Goal: Information Seeking & Learning: Learn about a topic

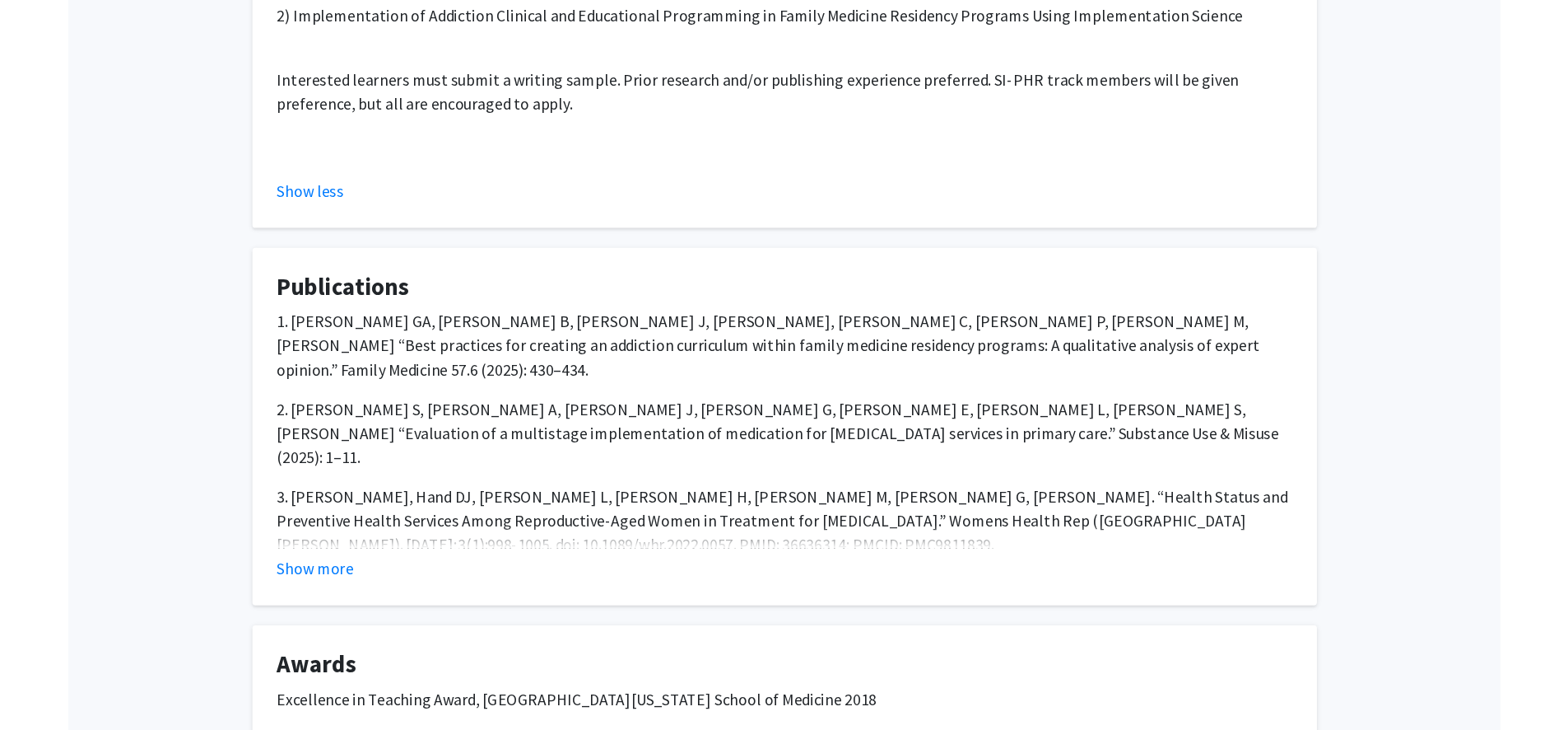
scroll to position [1002, 0]
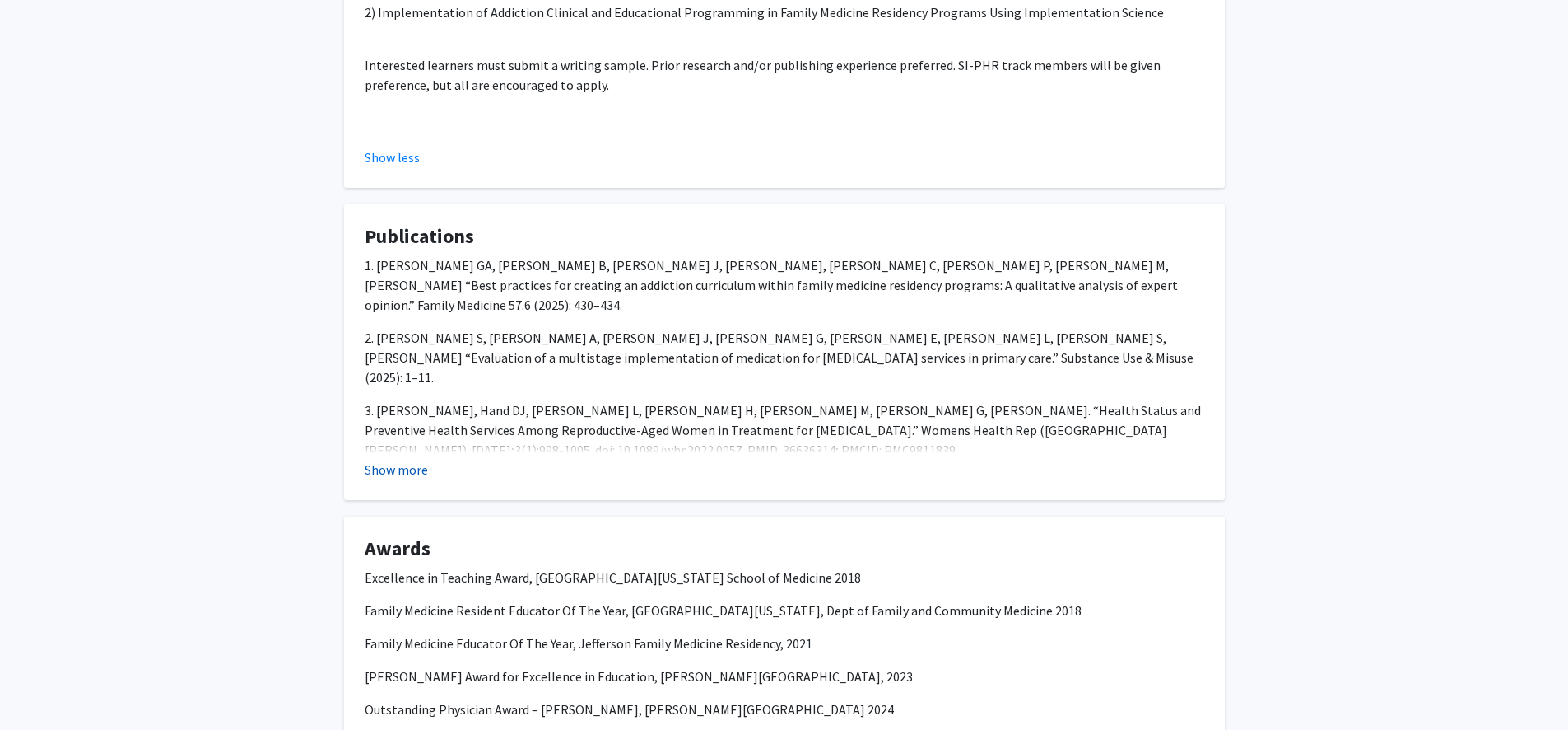
click at [380, 472] on button "Show more" at bounding box center [397, 469] width 64 height 19
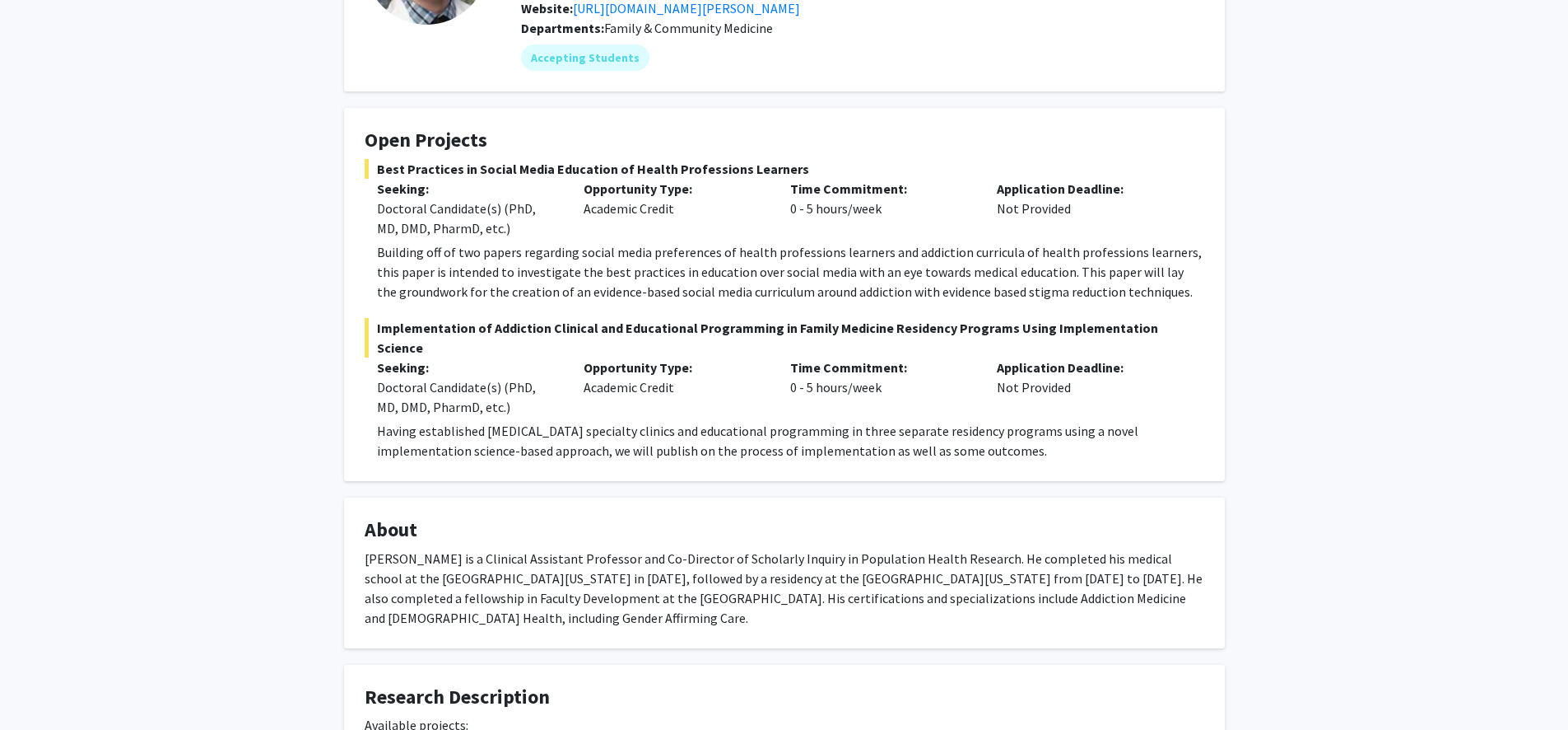
scroll to position [16, 0]
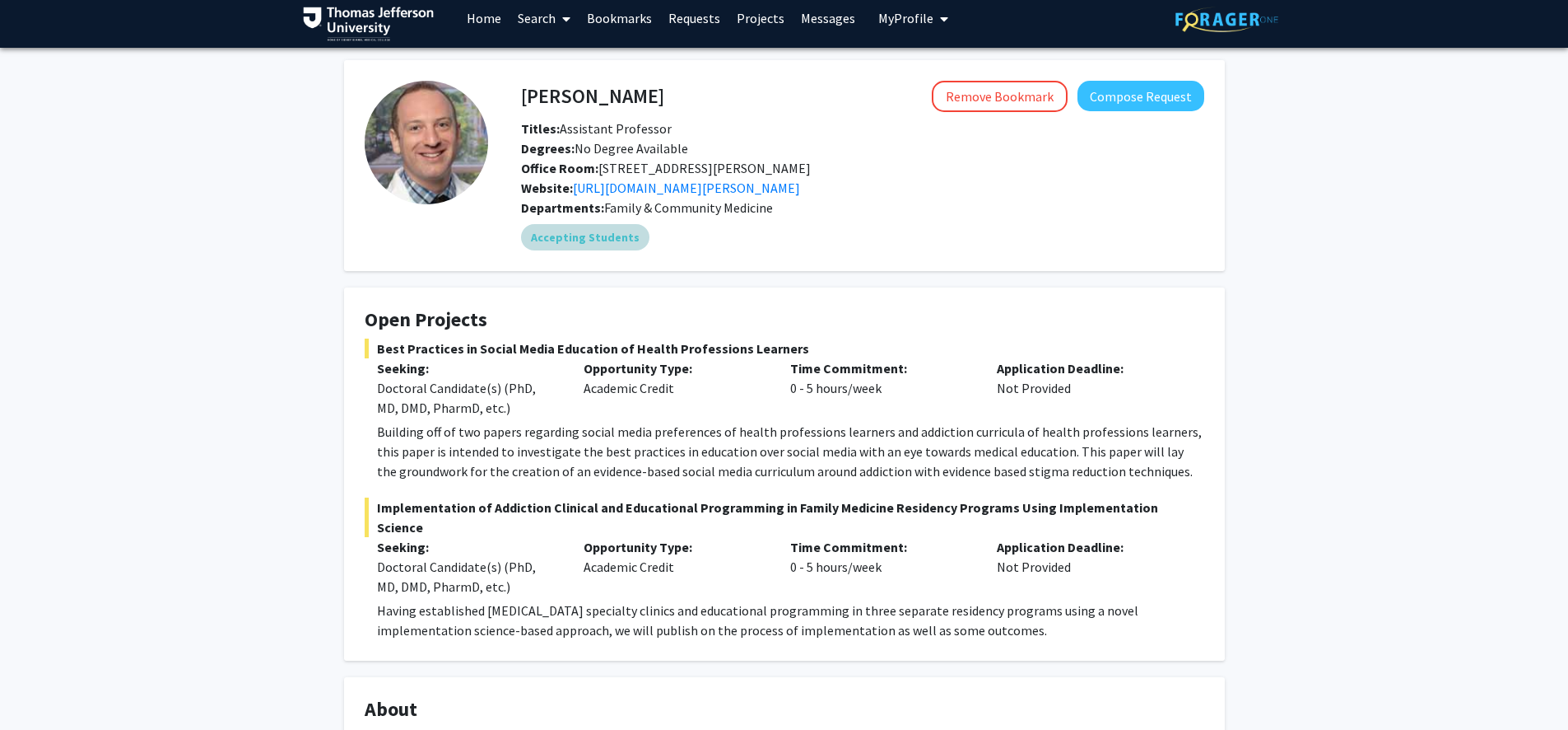
scroll to position [0, 0]
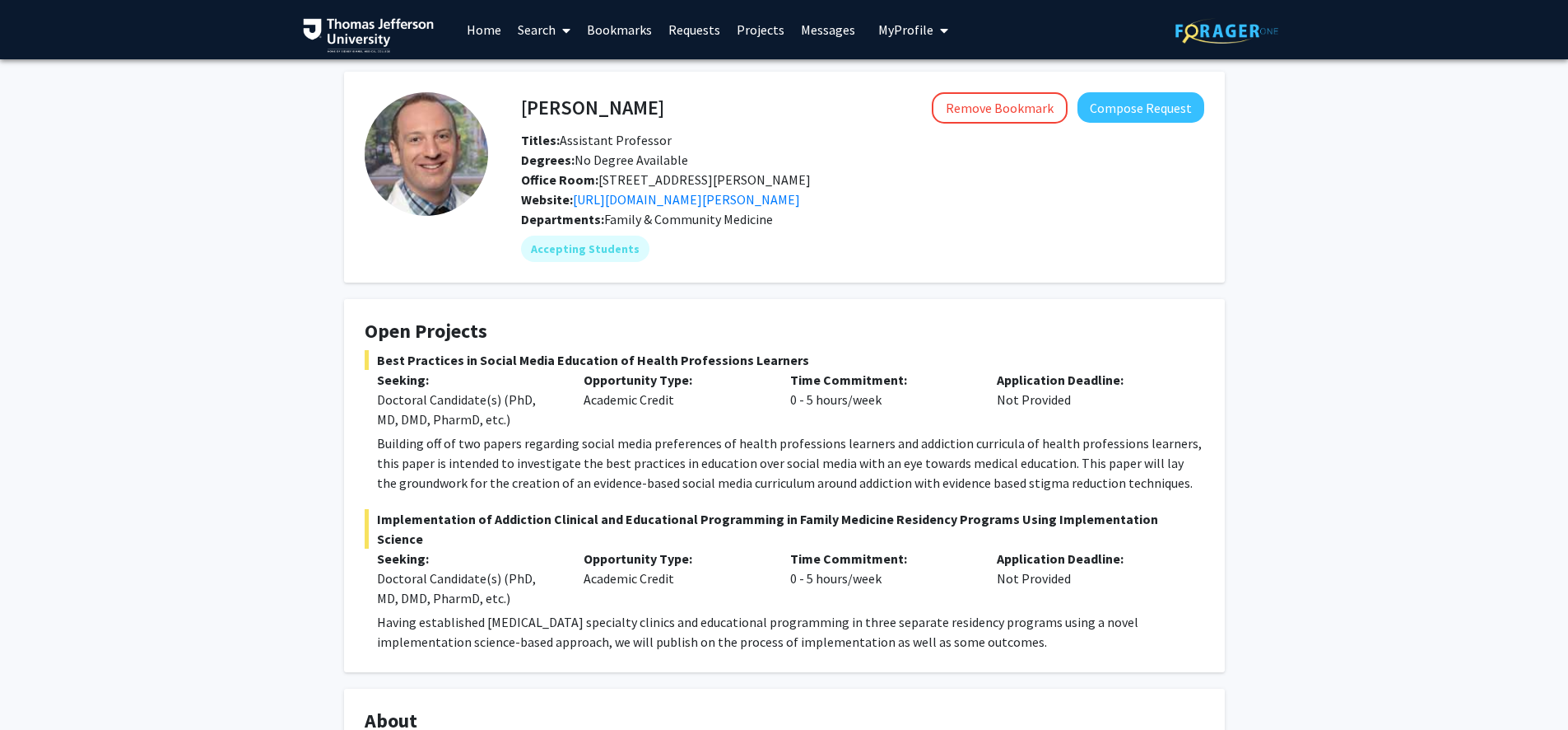
click at [523, 41] on link "Search" at bounding box center [544, 29] width 69 height 57
click at [563, 77] on span "Faculty/Staff" at bounding box center [570, 75] width 121 height 33
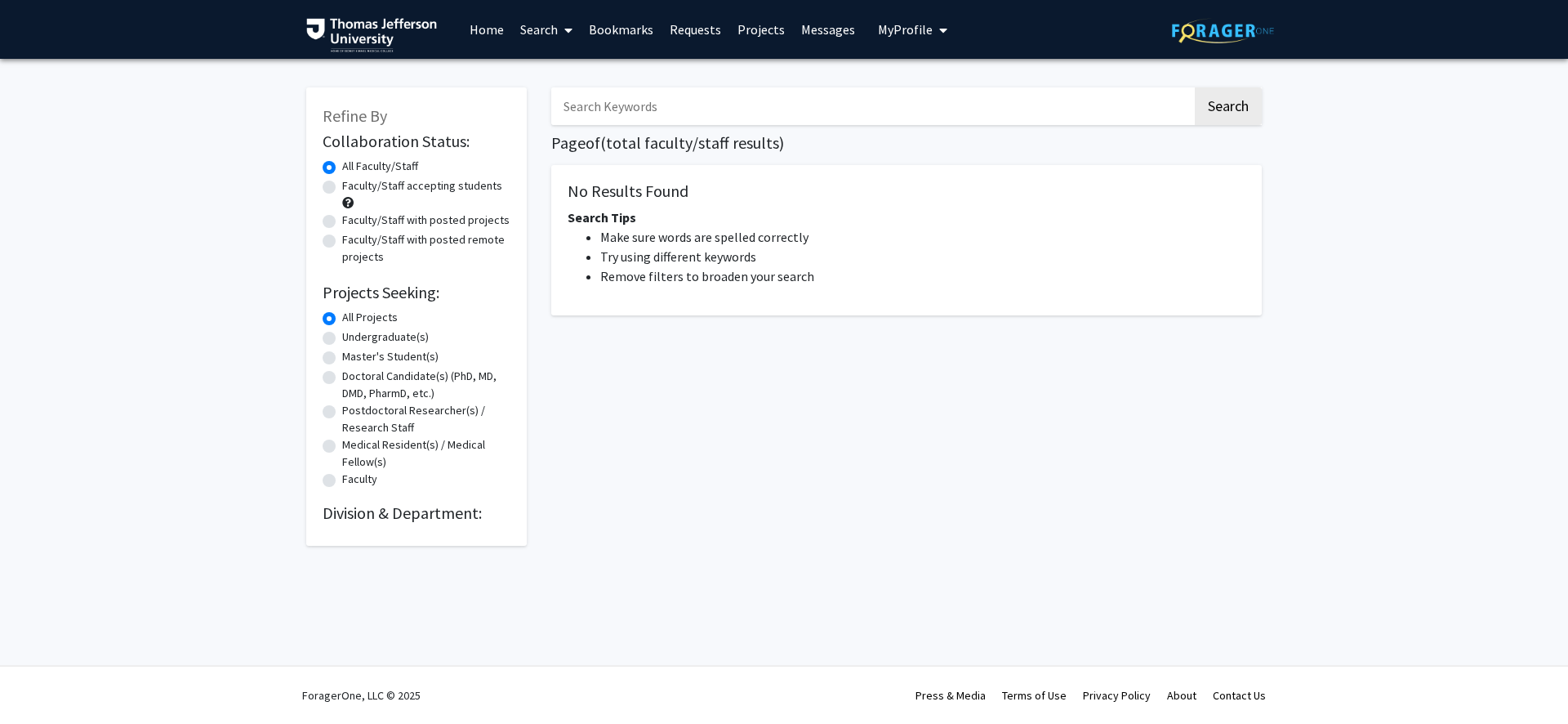
click at [605, 108] on input "Search Keywords" at bounding box center [871, 106] width 641 height 38
type input "[MEDICAL_DATA]"
click at [1174, 114] on button "Search" at bounding box center [1228, 106] width 67 height 38
click at [1174, 117] on button "Search" at bounding box center [1228, 106] width 67 height 38
click at [563, 32] on span at bounding box center [564, 30] width 15 height 57
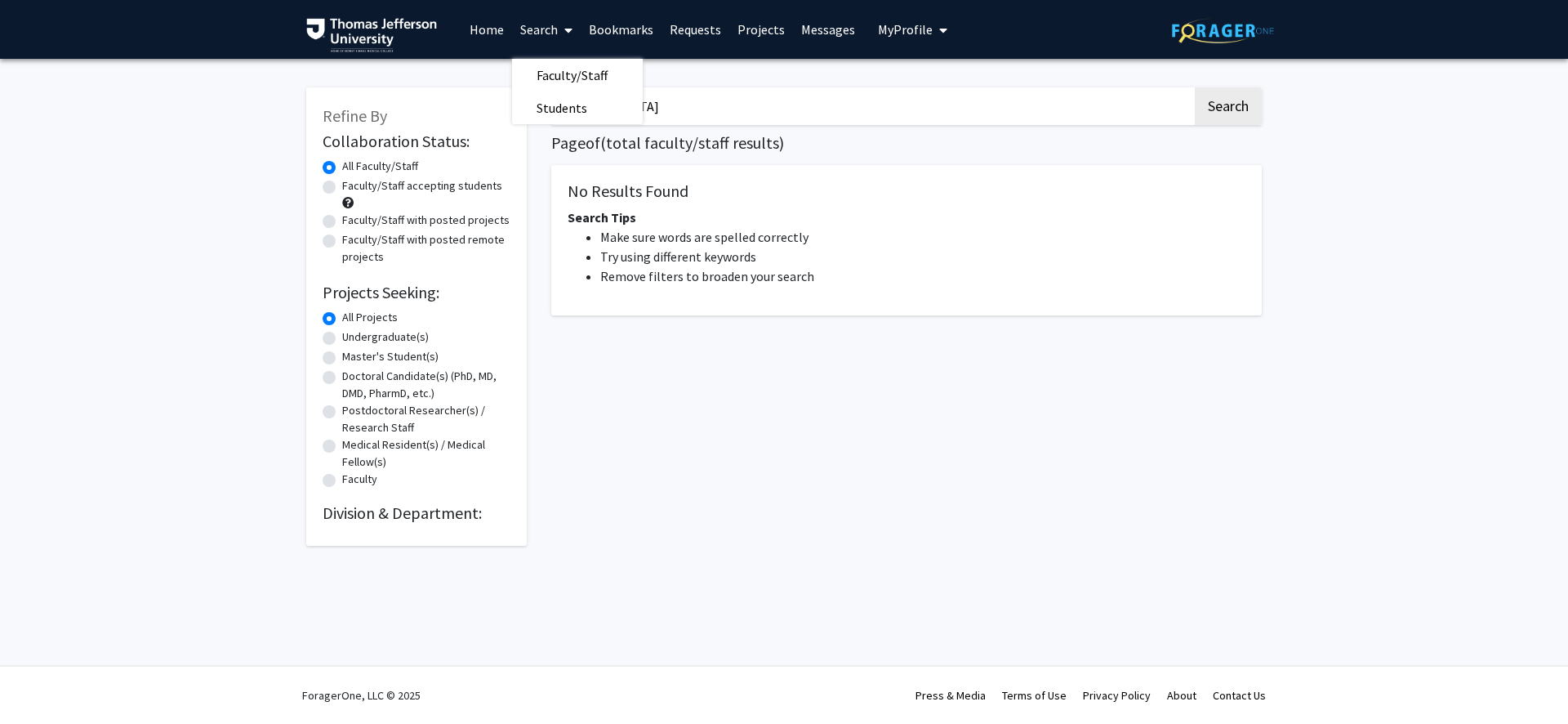
click at [493, 25] on link "Home" at bounding box center [486, 29] width 51 height 57
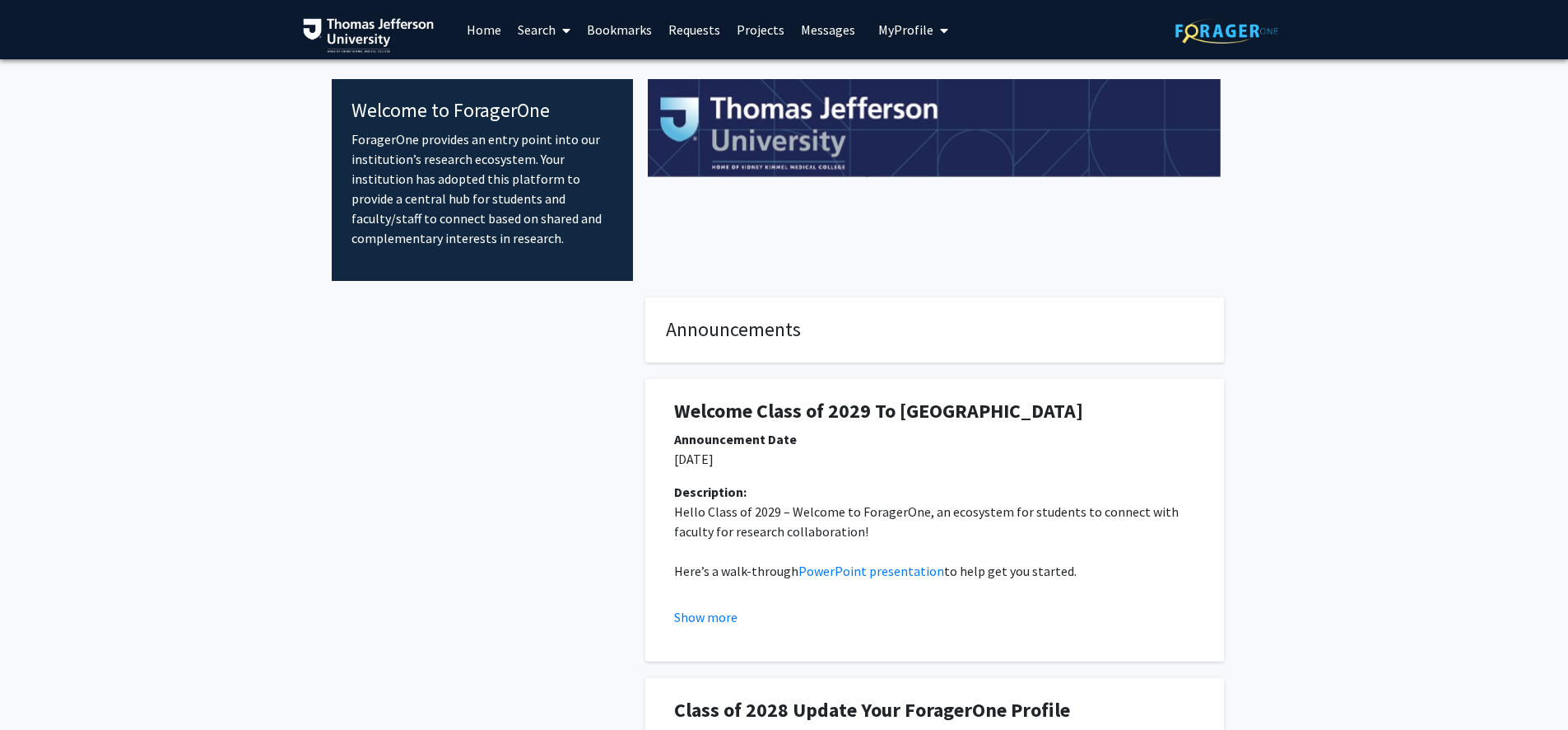
click at [1184, 32] on img at bounding box center [1227, 30] width 102 height 26
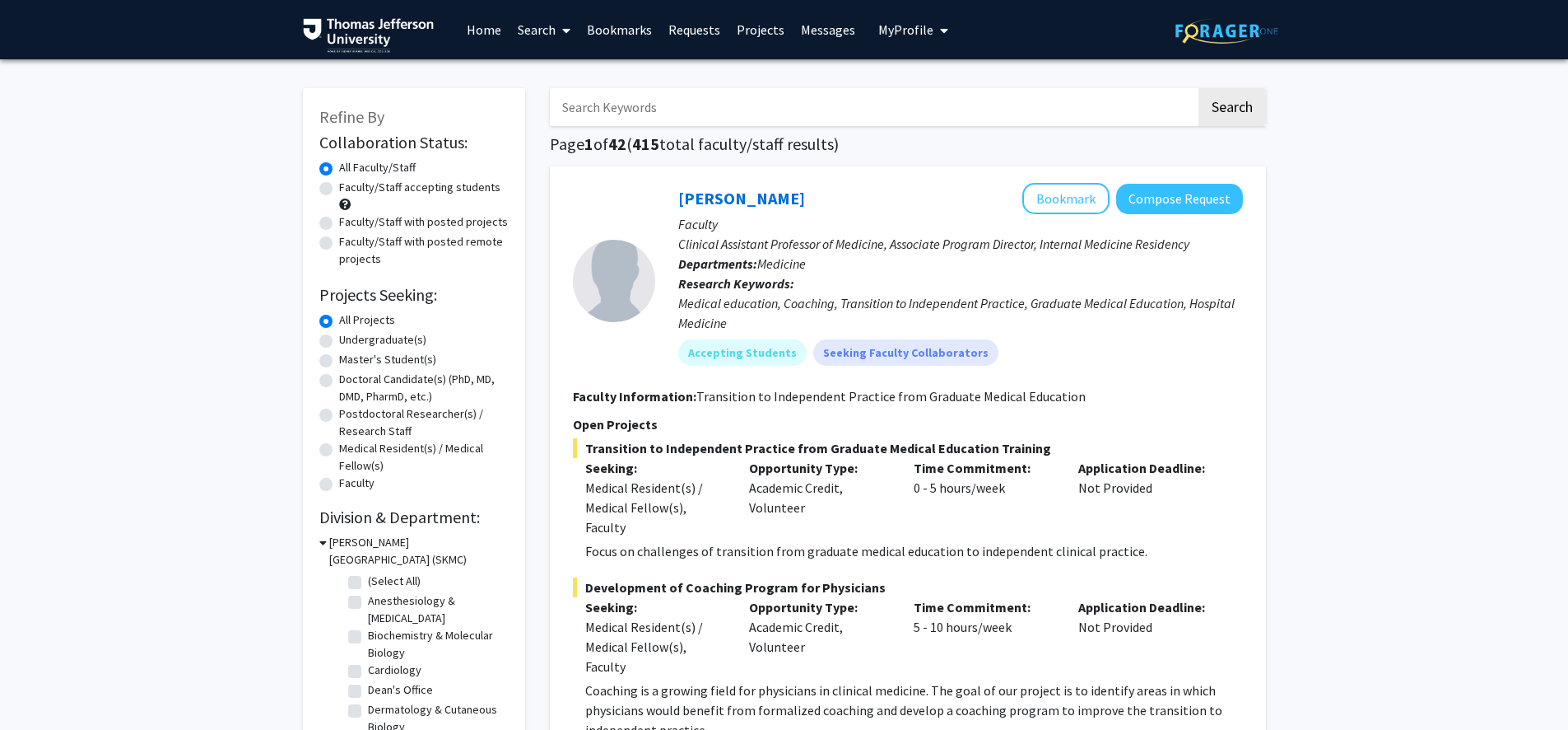
click at [798, 95] on input "Search Keywords" at bounding box center [872, 107] width 646 height 38
click at [1184, 109] on button "Search" at bounding box center [1232, 107] width 67 height 38
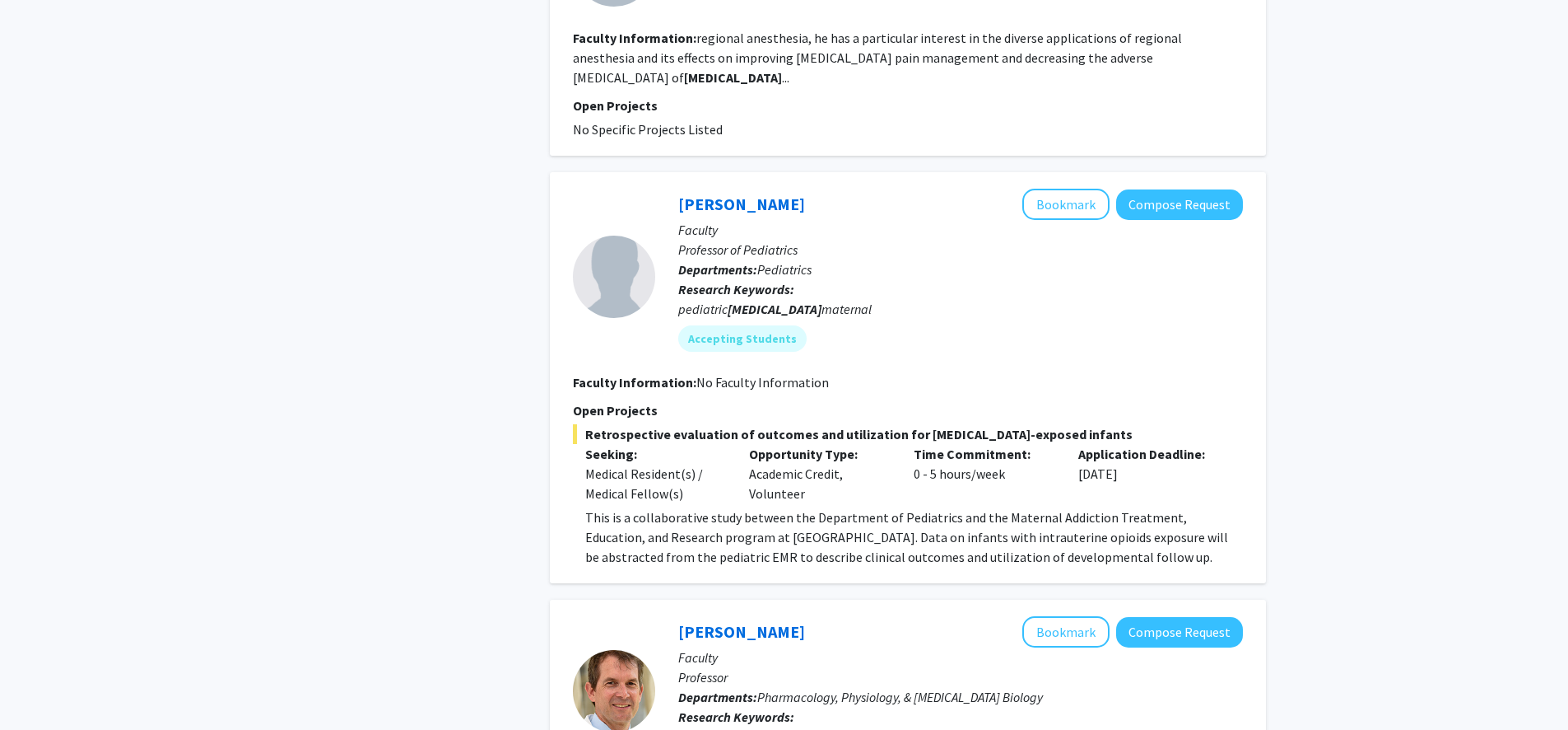
scroll to position [3274, 0]
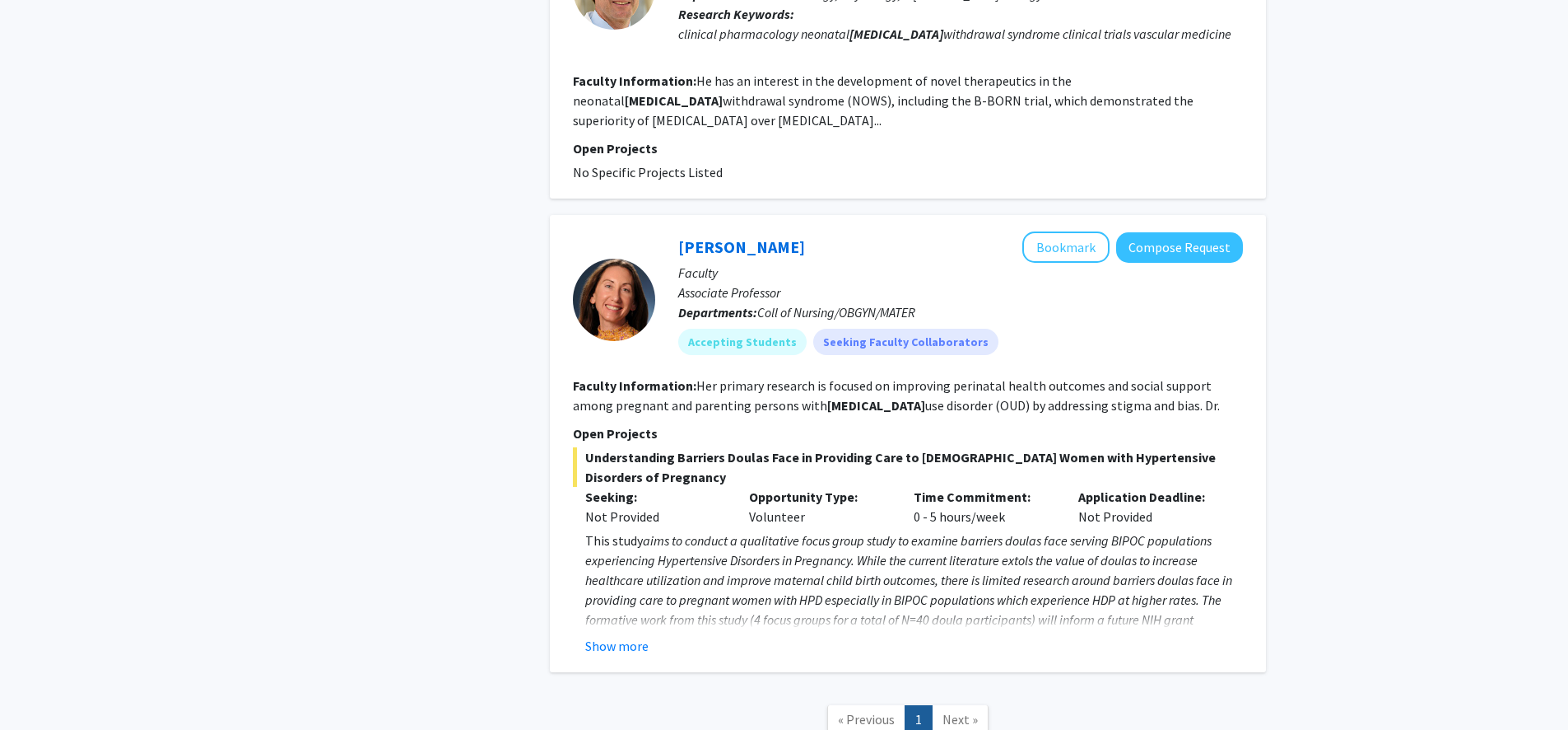
click at [970, 603] on span "Next »" at bounding box center [960, 719] width 35 height 17
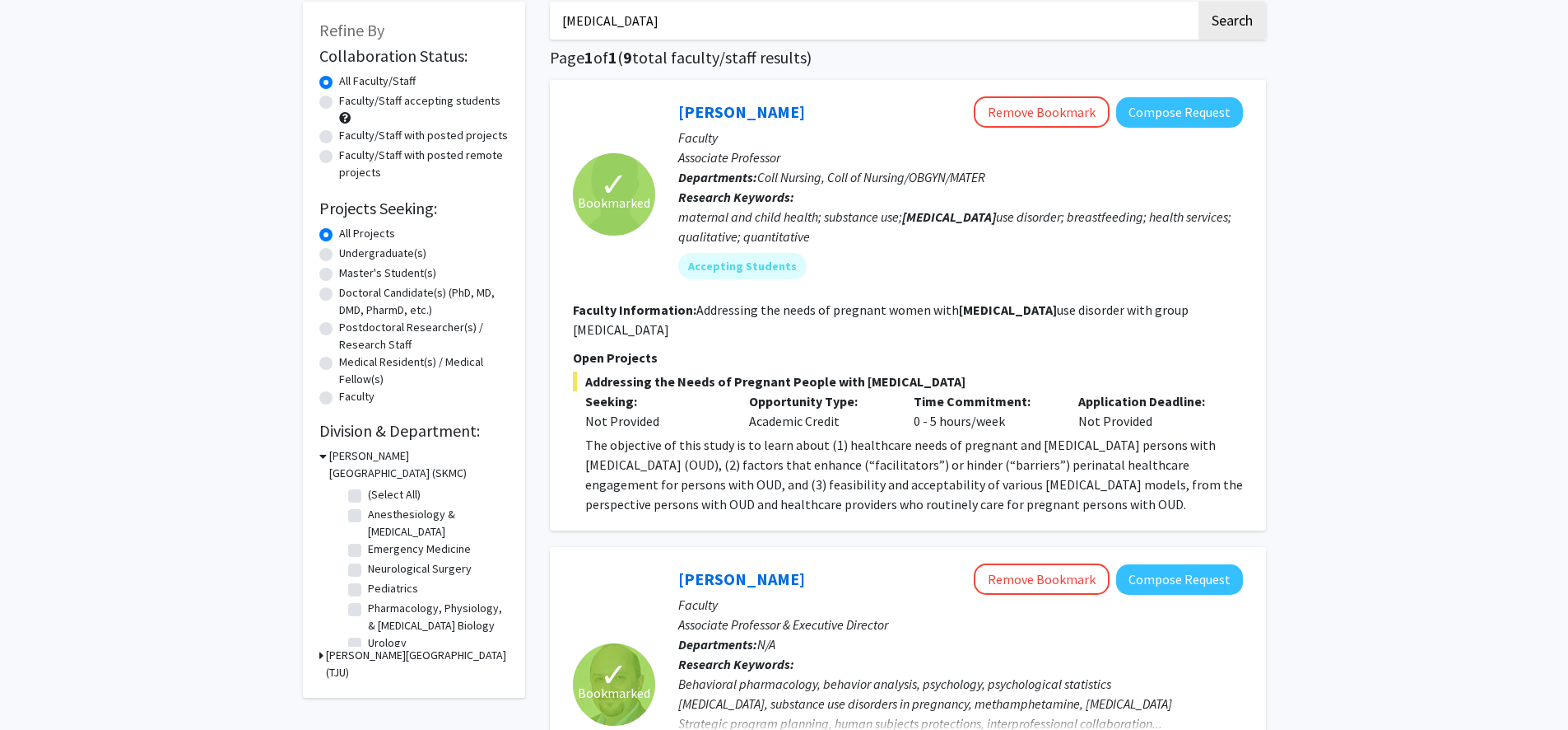
scroll to position [0, 0]
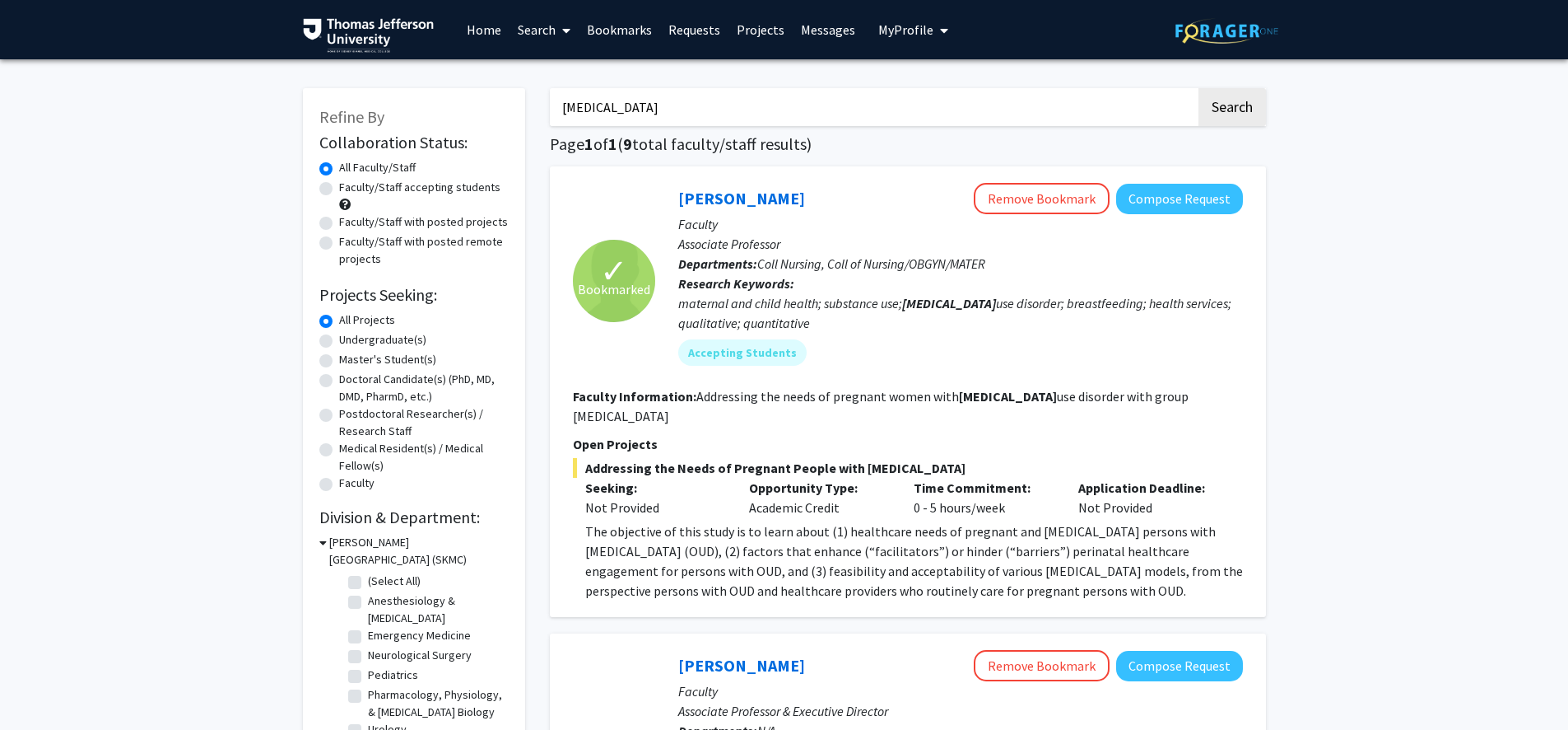
click at [677, 93] on input "[MEDICAL_DATA]" at bounding box center [872, 107] width 646 height 38
click at [676, 93] on input "[MEDICAL_DATA]" at bounding box center [872, 107] width 646 height 38
type input "addiction"
click at [1184, 88] on button "Search" at bounding box center [1232, 107] width 67 height 38
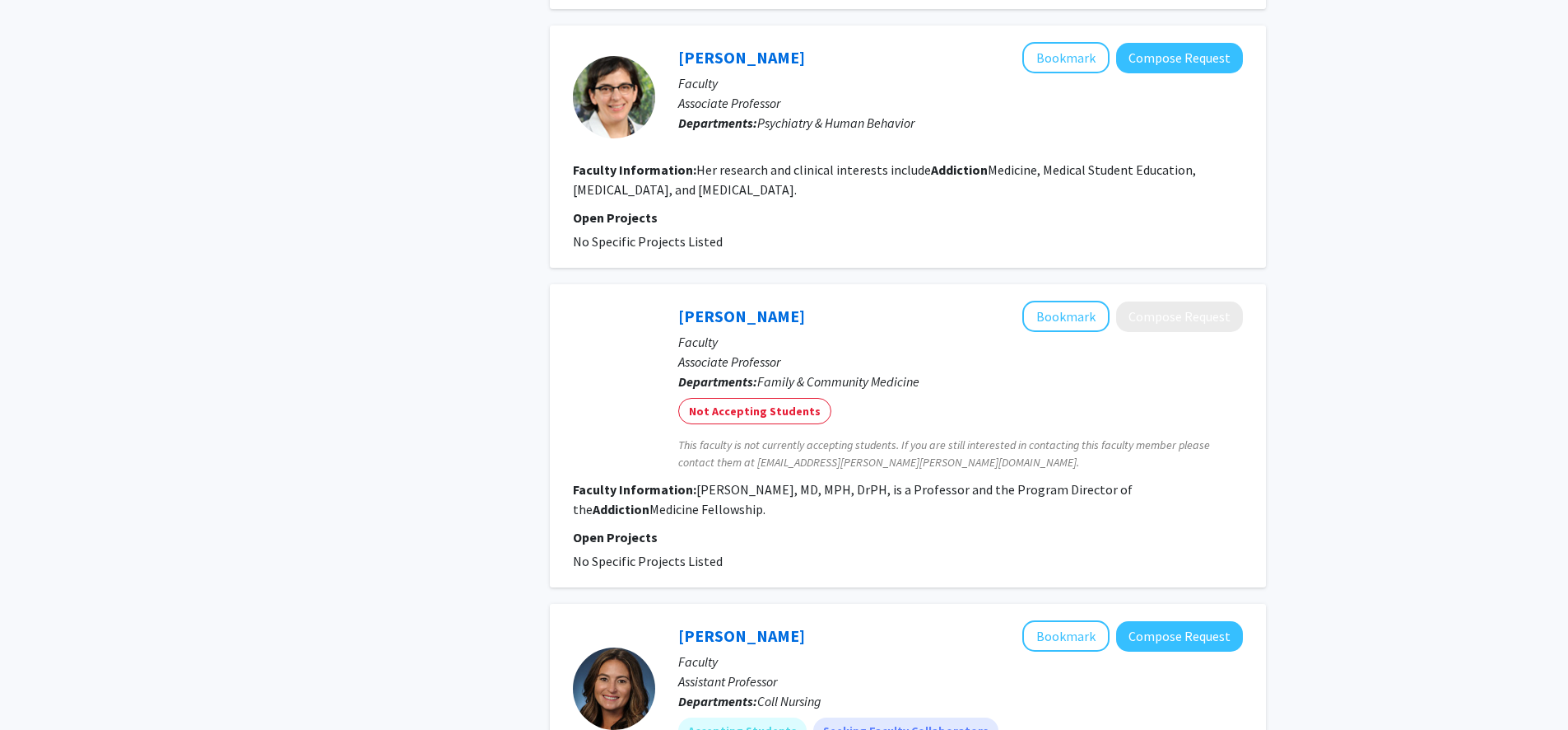
scroll to position [1346, 0]
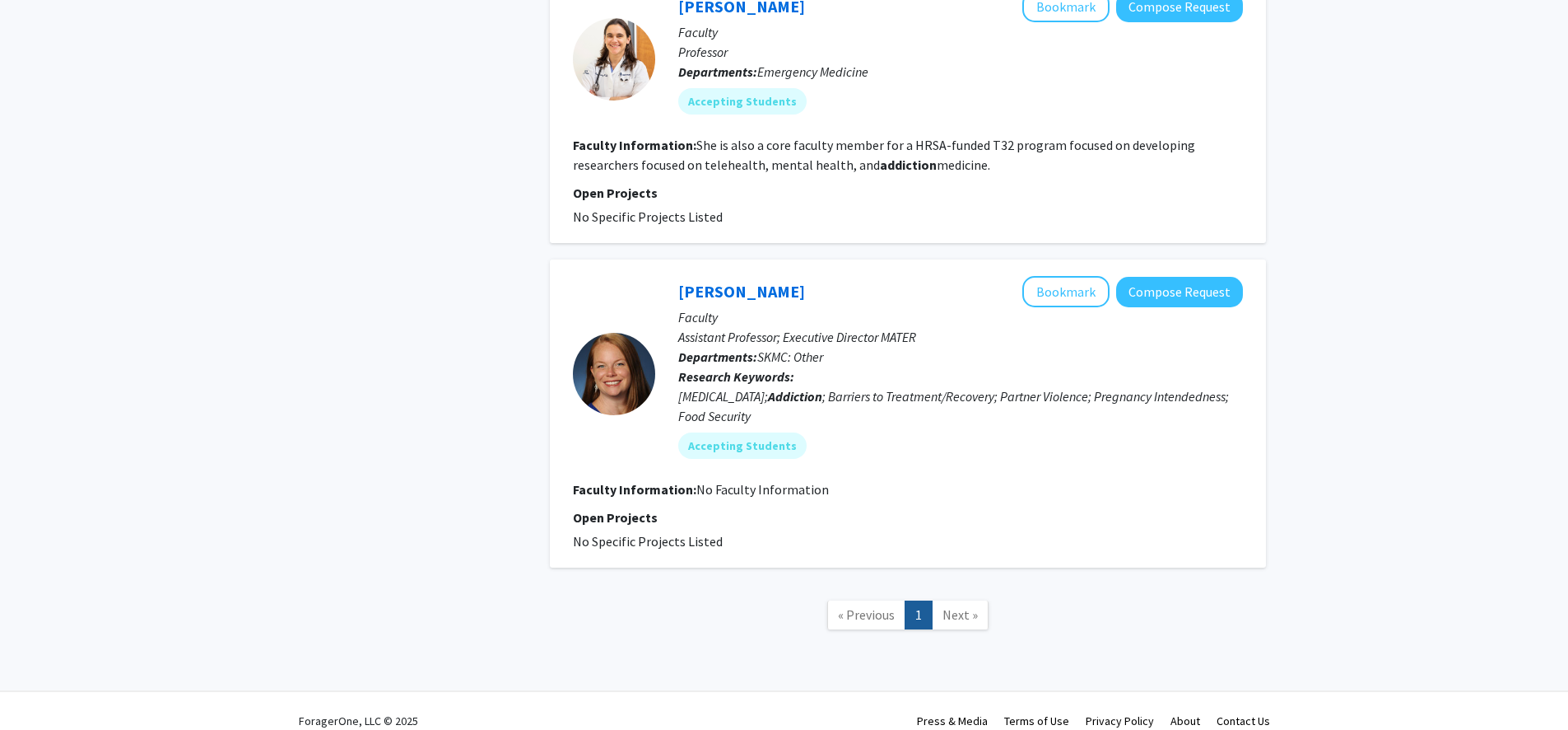
click at [951, 603] on span "Next »" at bounding box center [960, 614] width 35 height 17
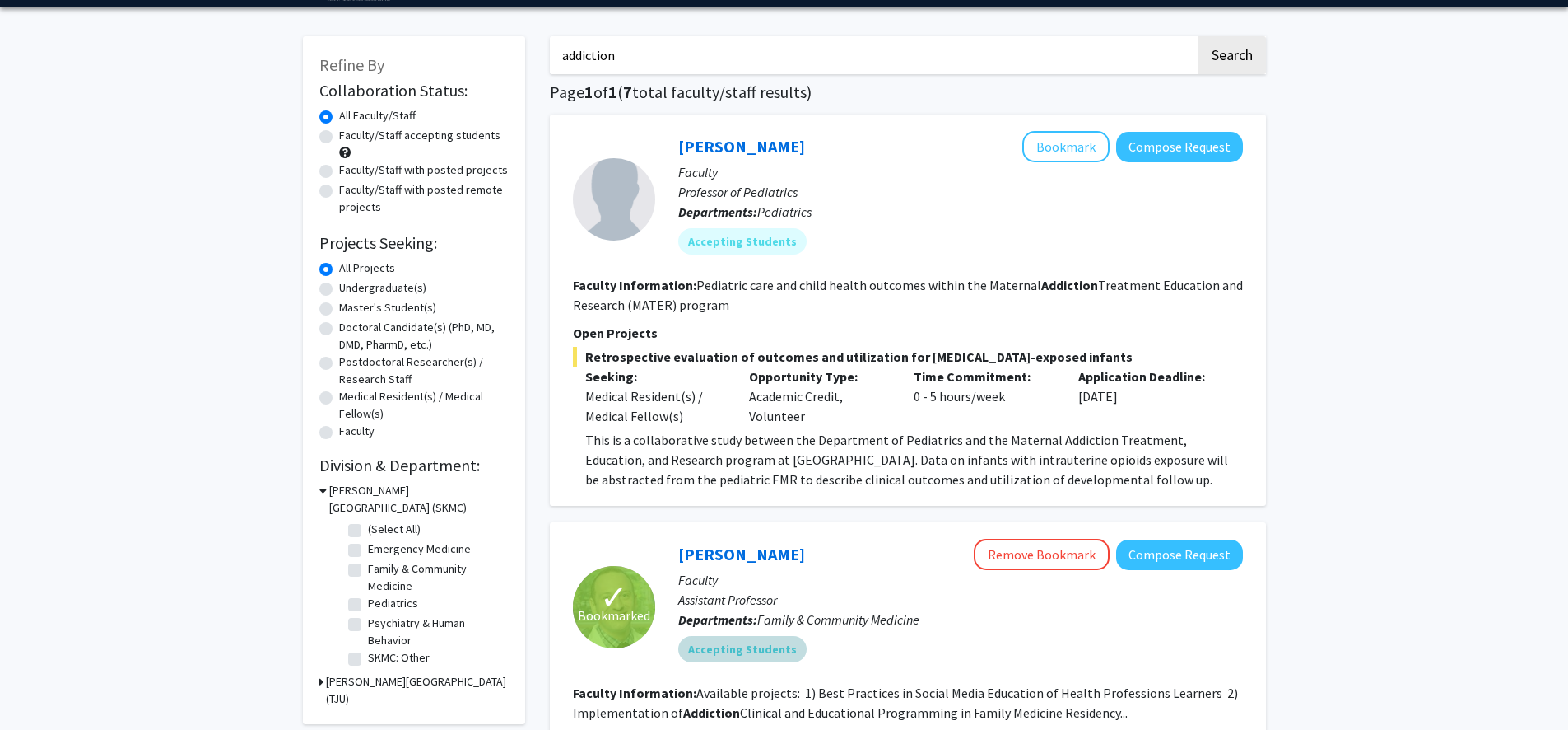
scroll to position [142, 0]
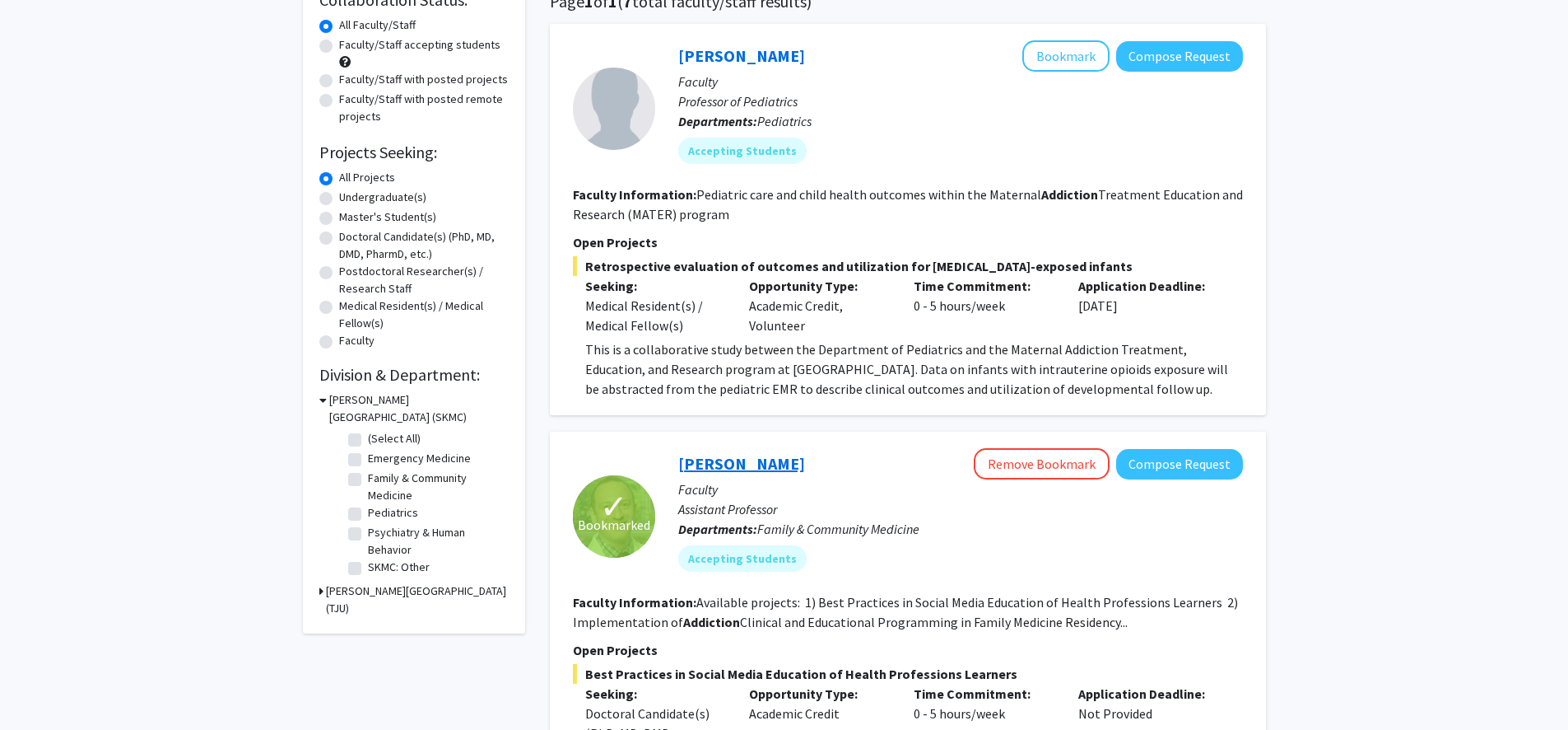
click at [727, 467] on link "[PERSON_NAME]" at bounding box center [741, 462] width 126 height 20
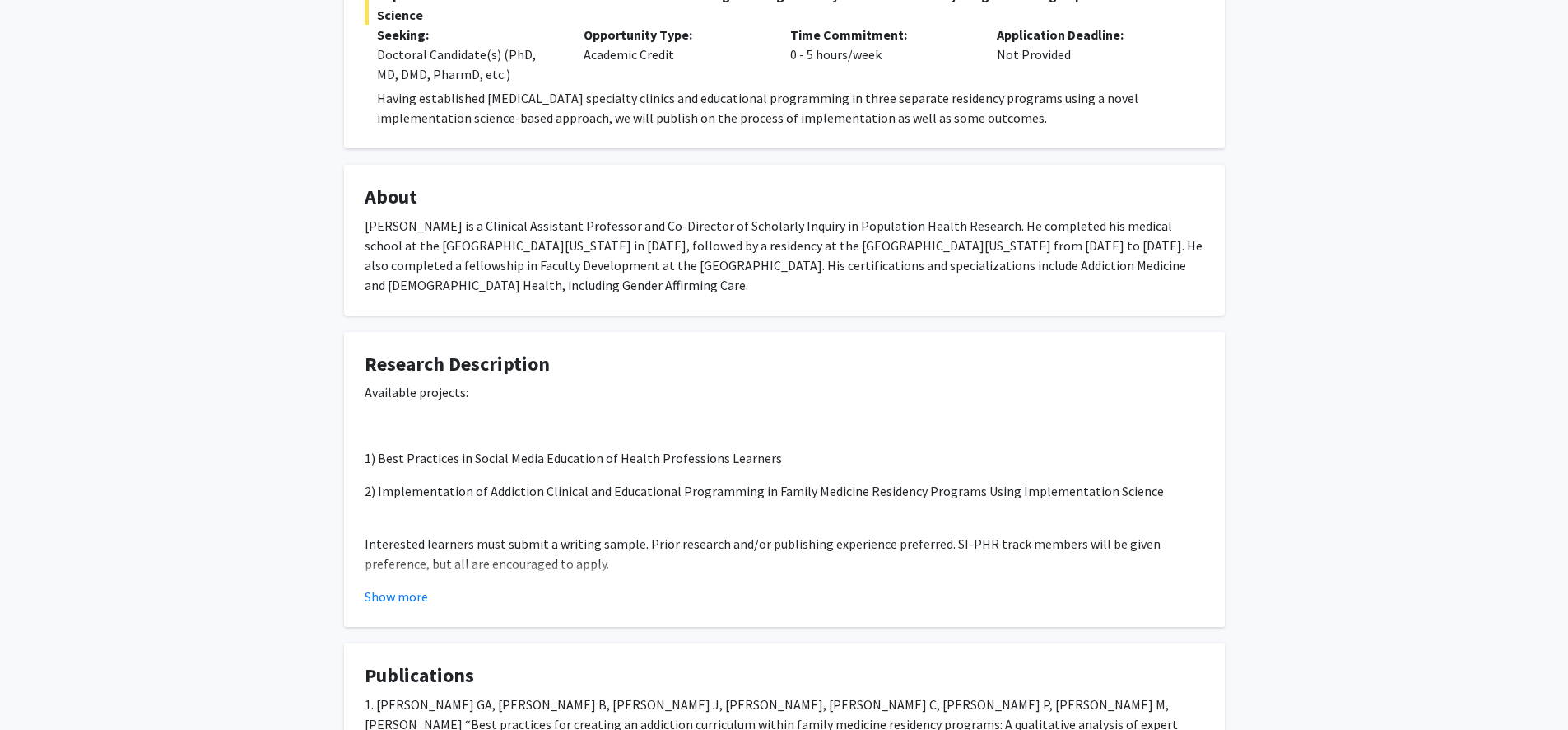
scroll to position [530, 0]
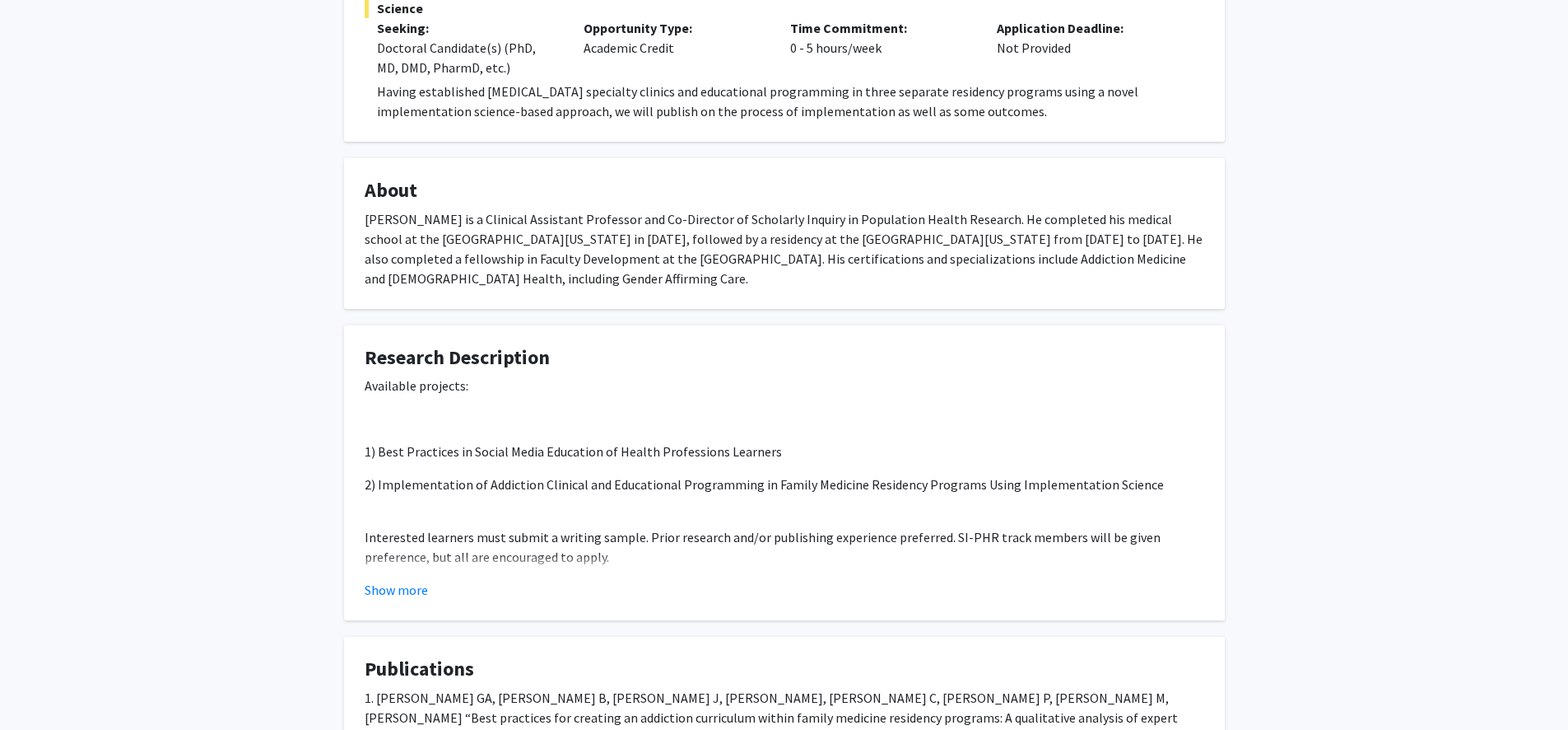
click at [409, 586] on button "Show more" at bounding box center [397, 589] width 64 height 19
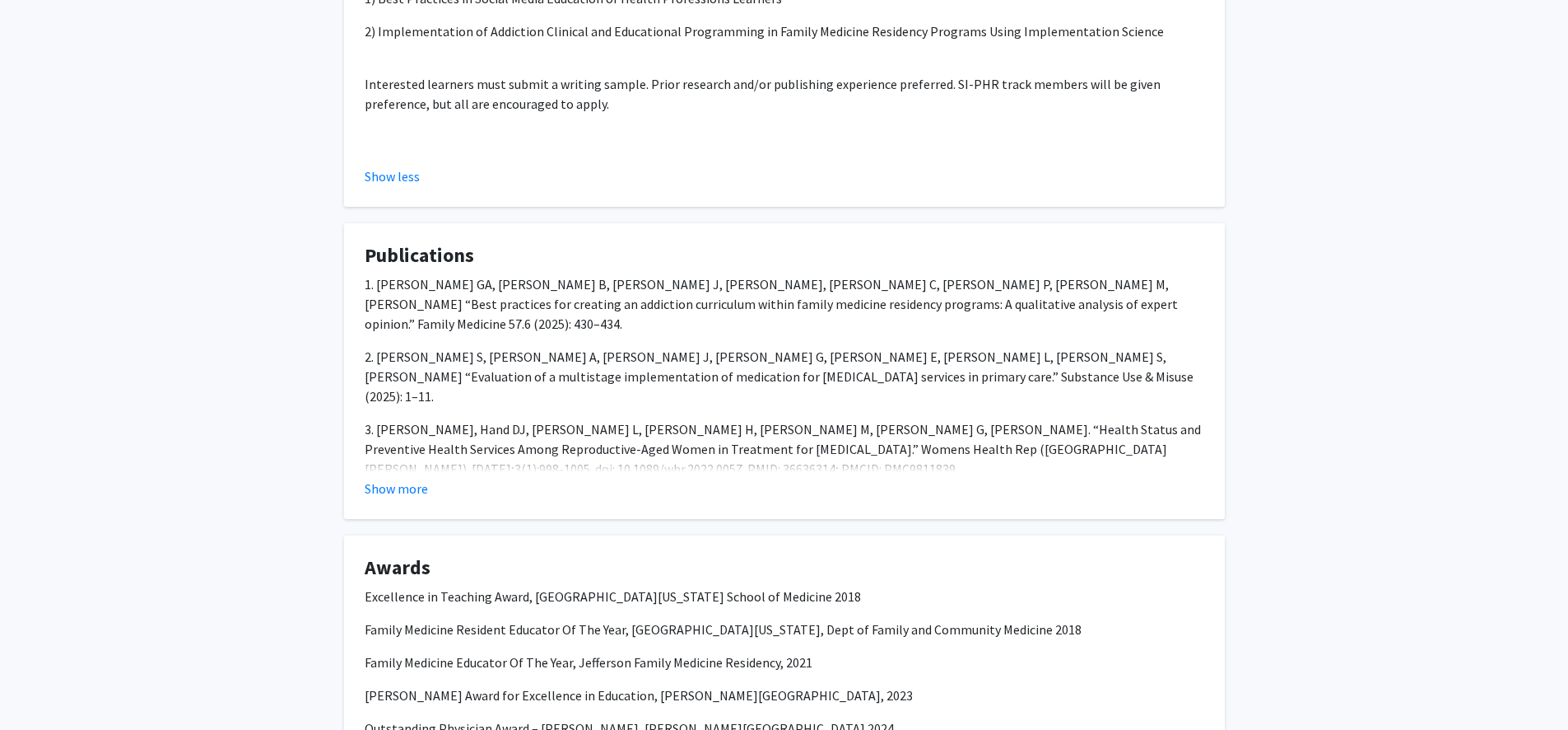
scroll to position [985, 0]
click at [397, 474] on fg-read-more "1. [PERSON_NAME] GA, [PERSON_NAME] B, [PERSON_NAME] J, [PERSON_NAME], [PERSON_N…" at bounding box center [784, 384] width 839 height 224
click at [398, 479] on button "Show more" at bounding box center [397, 487] width 64 height 19
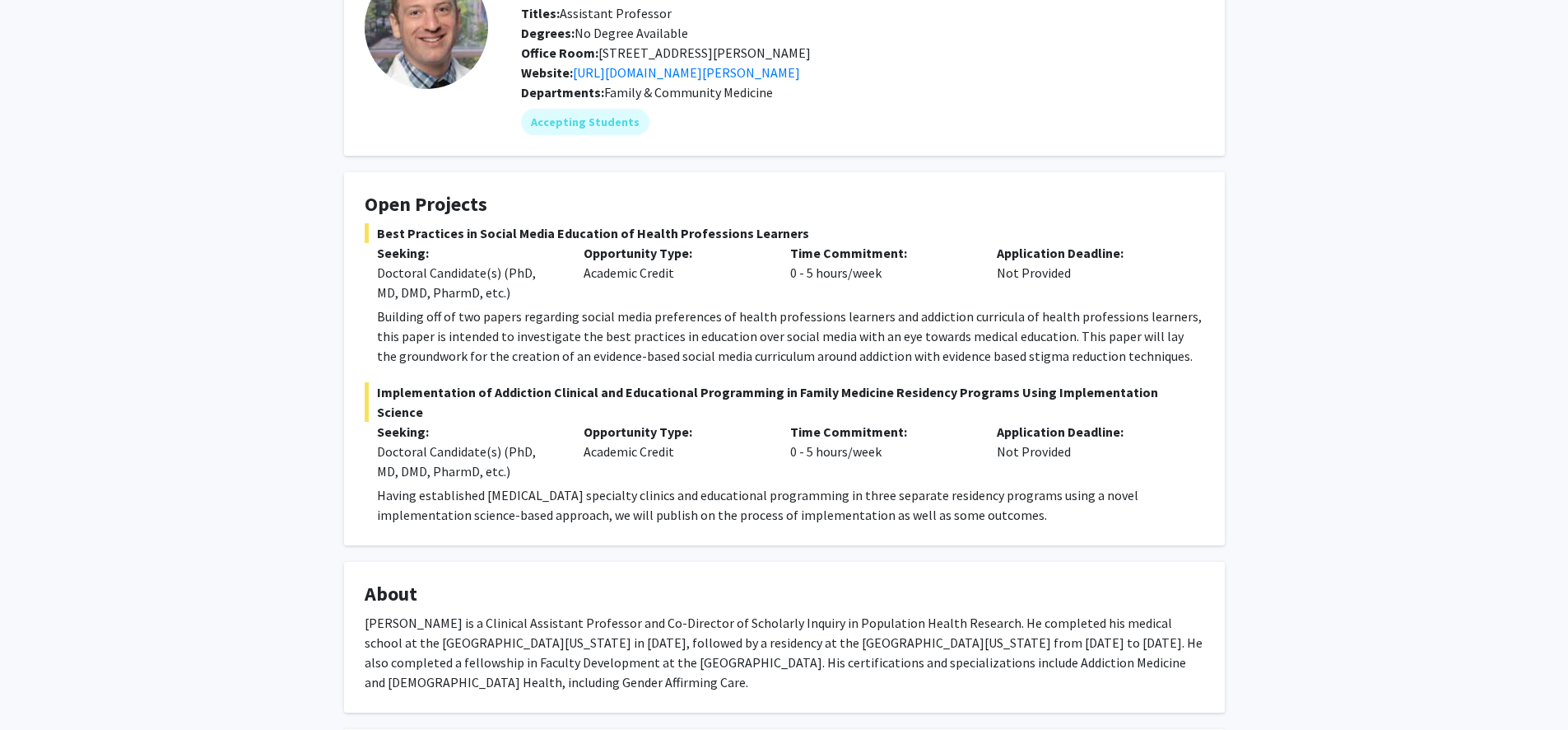
scroll to position [0, 0]
